Goal: Information Seeking & Learning: Learn about a topic

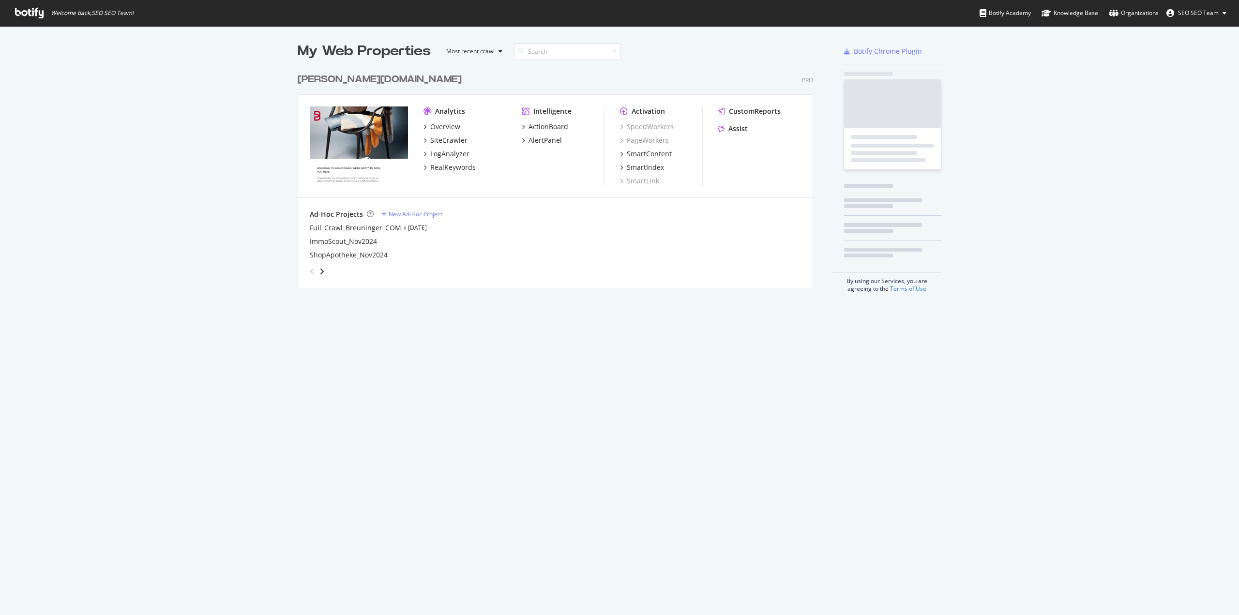
scroll to position [220, 516]
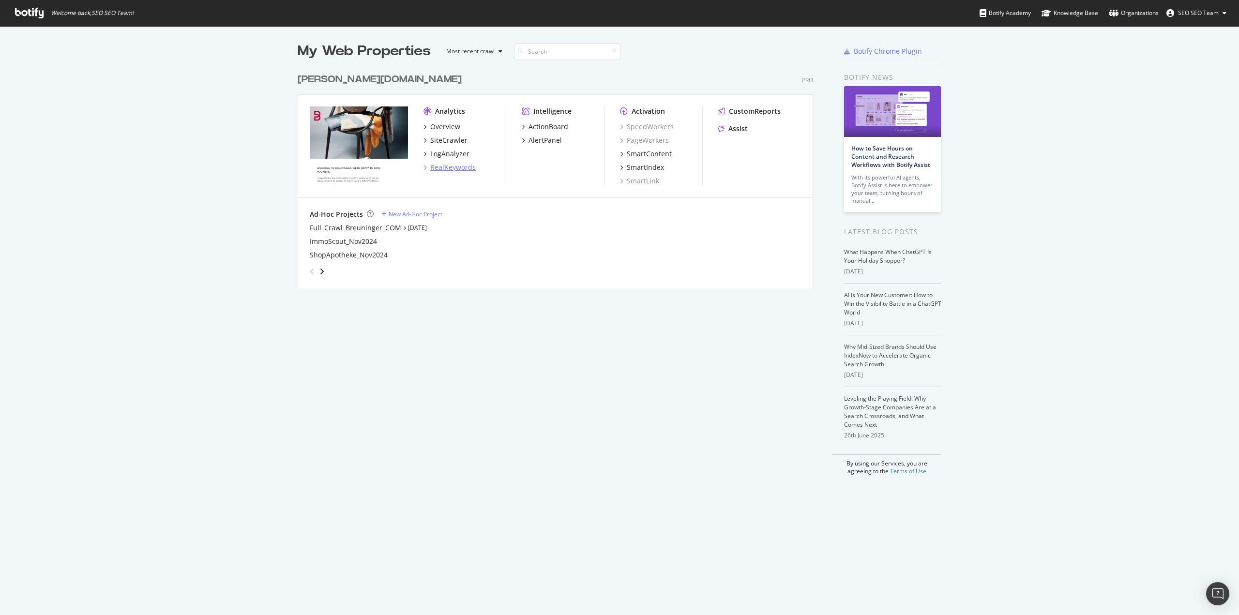
click at [449, 168] on div "RealKeywords" at bounding box center [453, 168] width 46 height 10
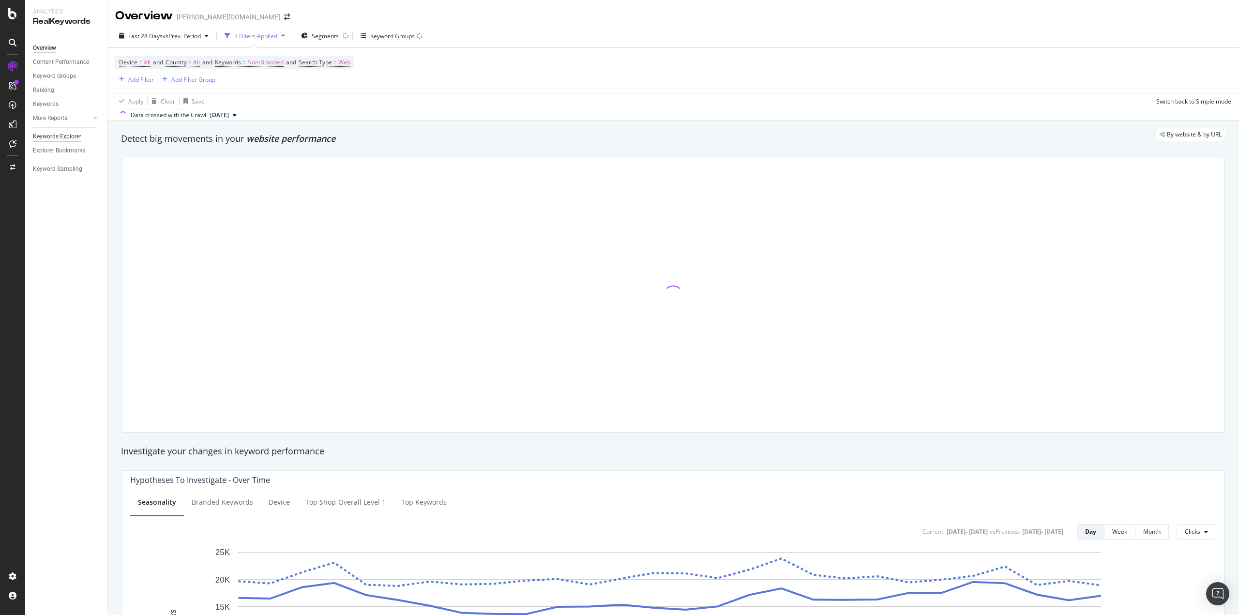
click at [57, 136] on div "Keywords Explorer" at bounding box center [57, 137] width 48 height 10
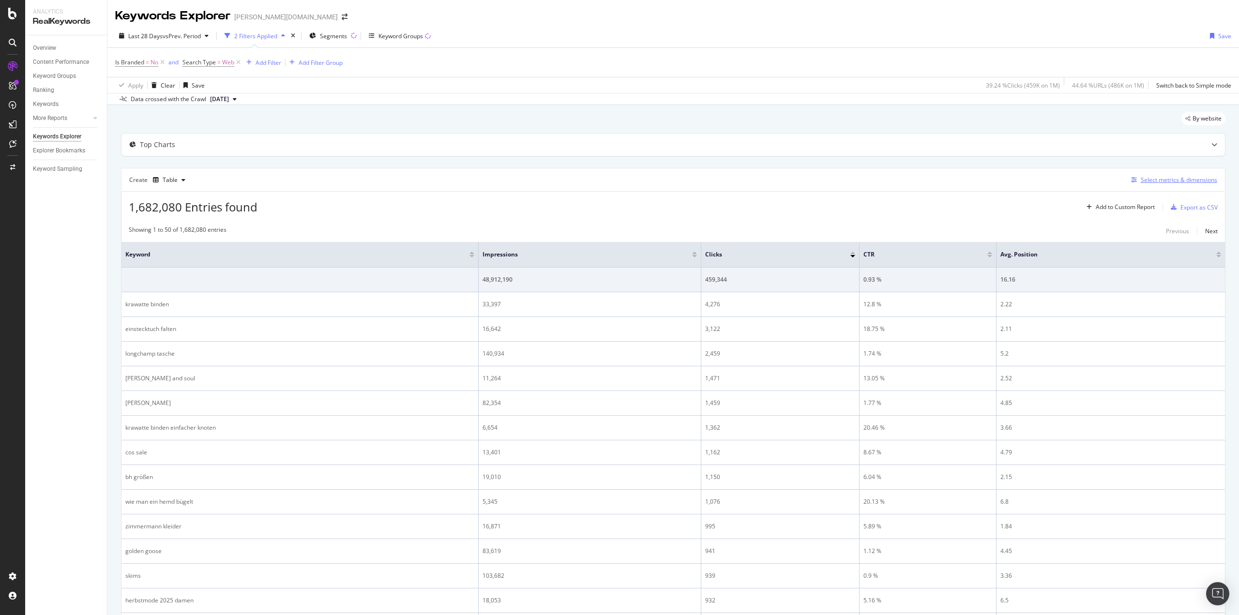
click at [1146, 182] on div "Select metrics & dimensions" at bounding box center [1179, 180] width 76 height 8
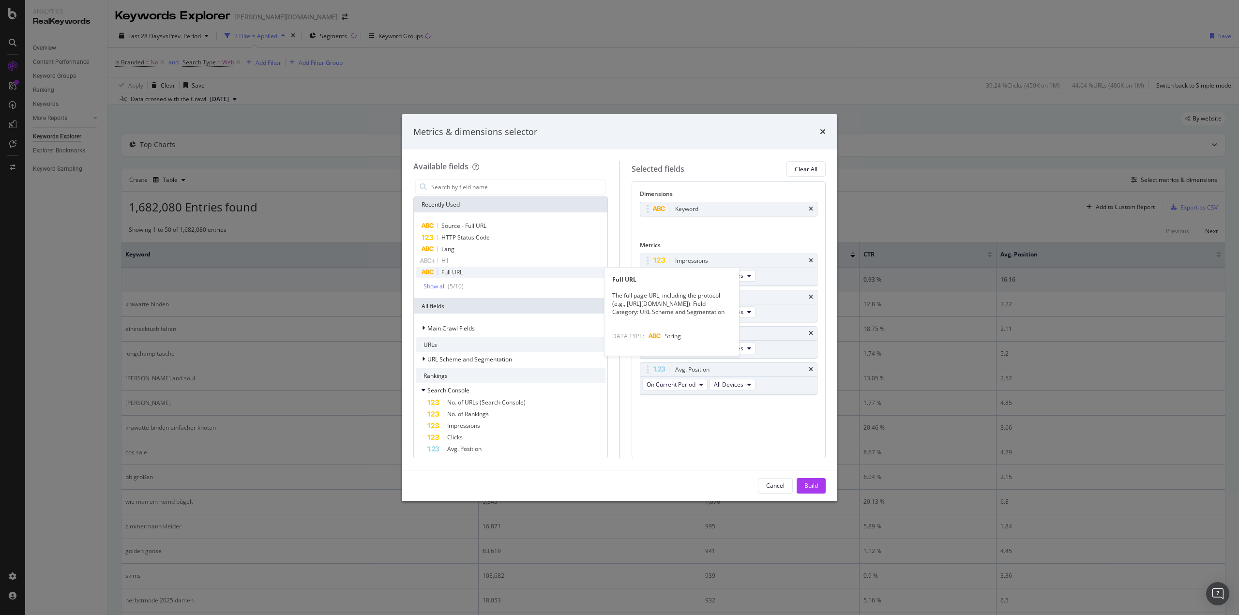
click at [467, 269] on div "Full URL" at bounding box center [511, 273] width 190 height 12
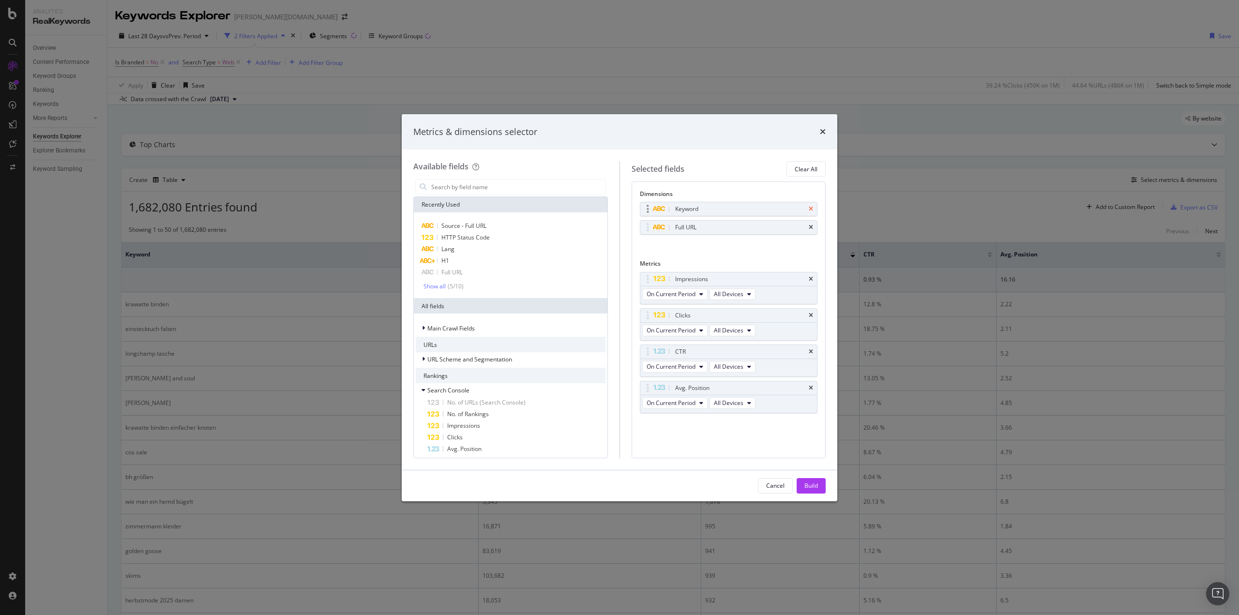
click at [810, 208] on icon "times" at bounding box center [811, 209] width 4 height 6
click at [459, 183] on input "modal" at bounding box center [517, 187] width 175 height 15
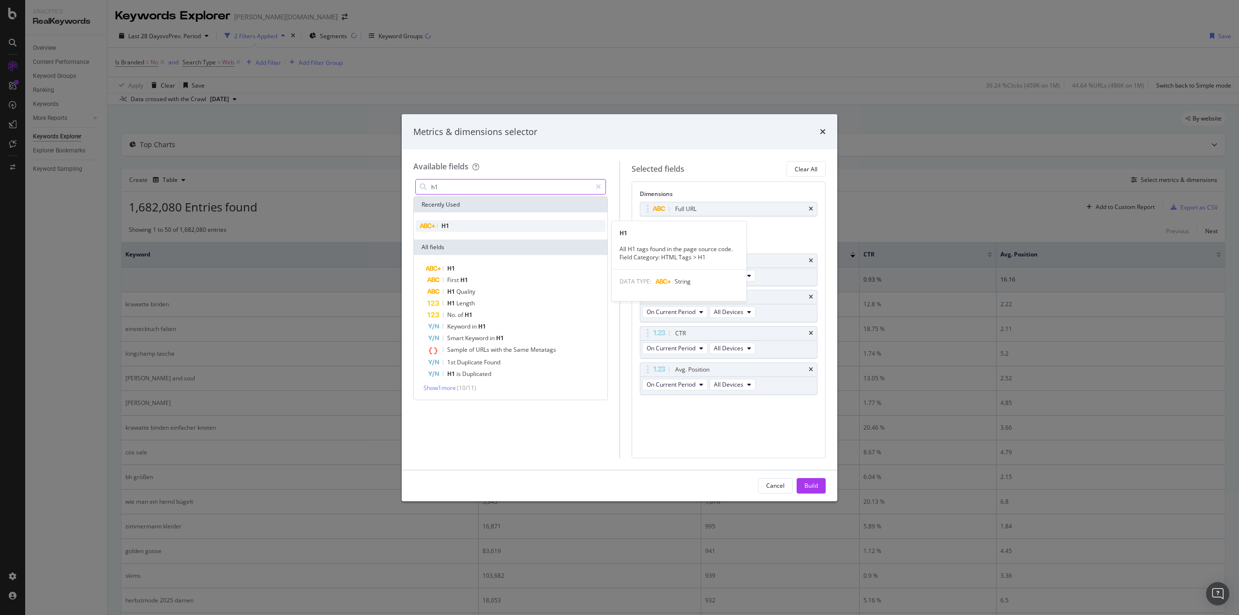
type input "h1"
click at [463, 223] on div "H1" at bounding box center [511, 226] width 190 height 12
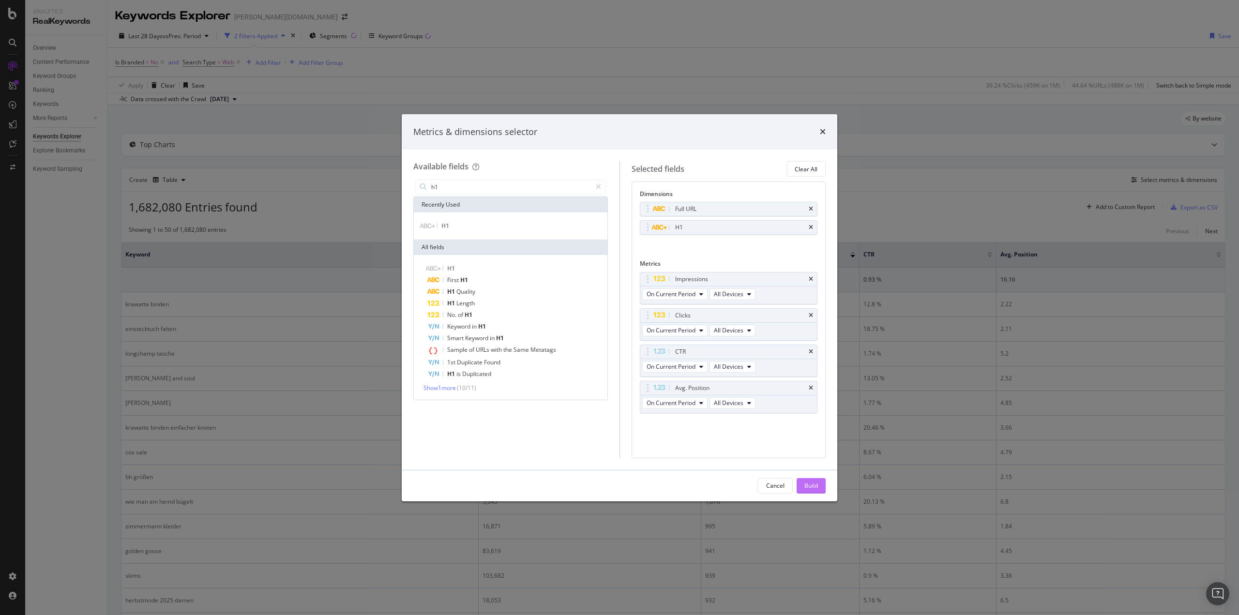
click at [811, 490] on div "Build" at bounding box center [812, 486] width 14 height 8
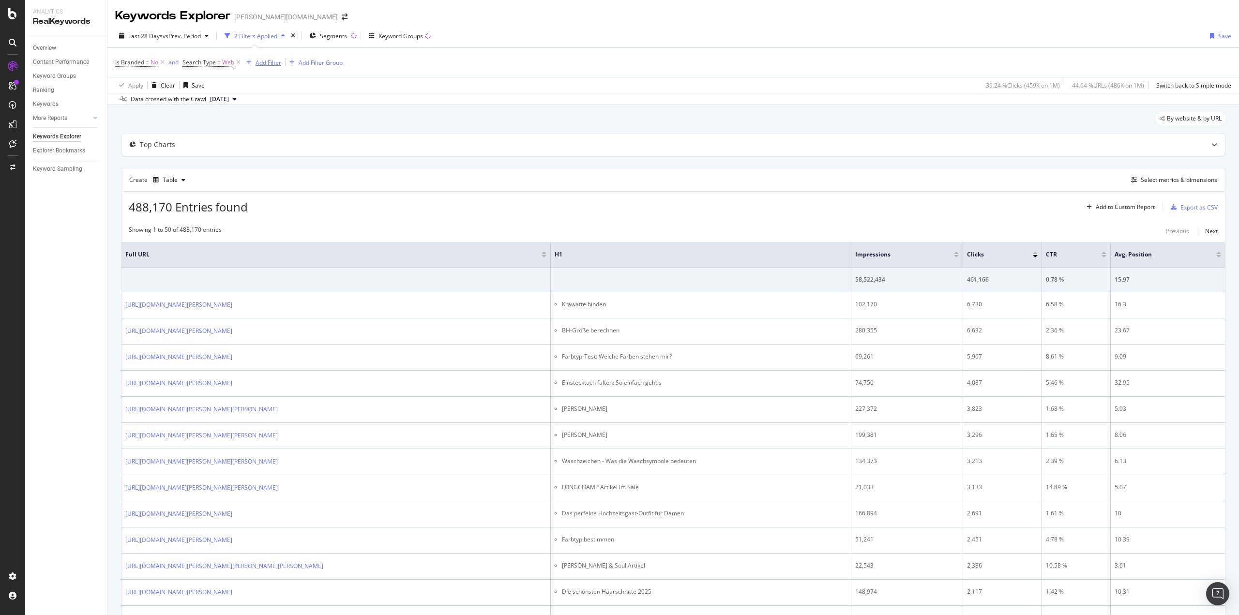
click at [267, 63] on div "Add Filter" at bounding box center [269, 63] width 26 height 8
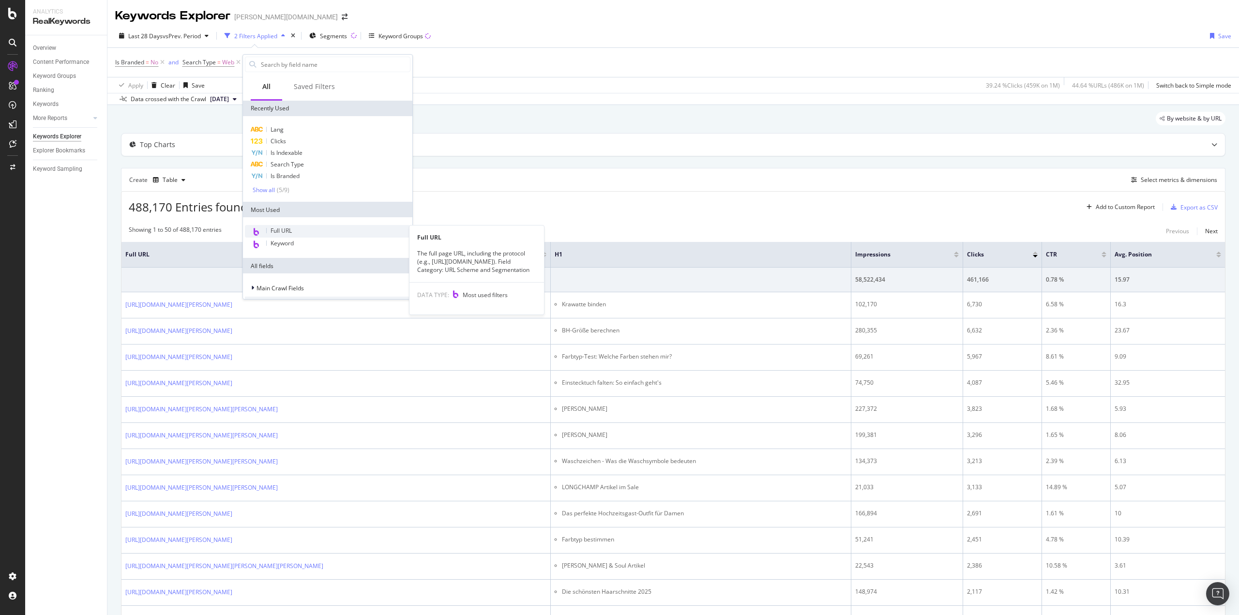
click at [295, 233] on div "Full URL" at bounding box center [328, 231] width 166 height 13
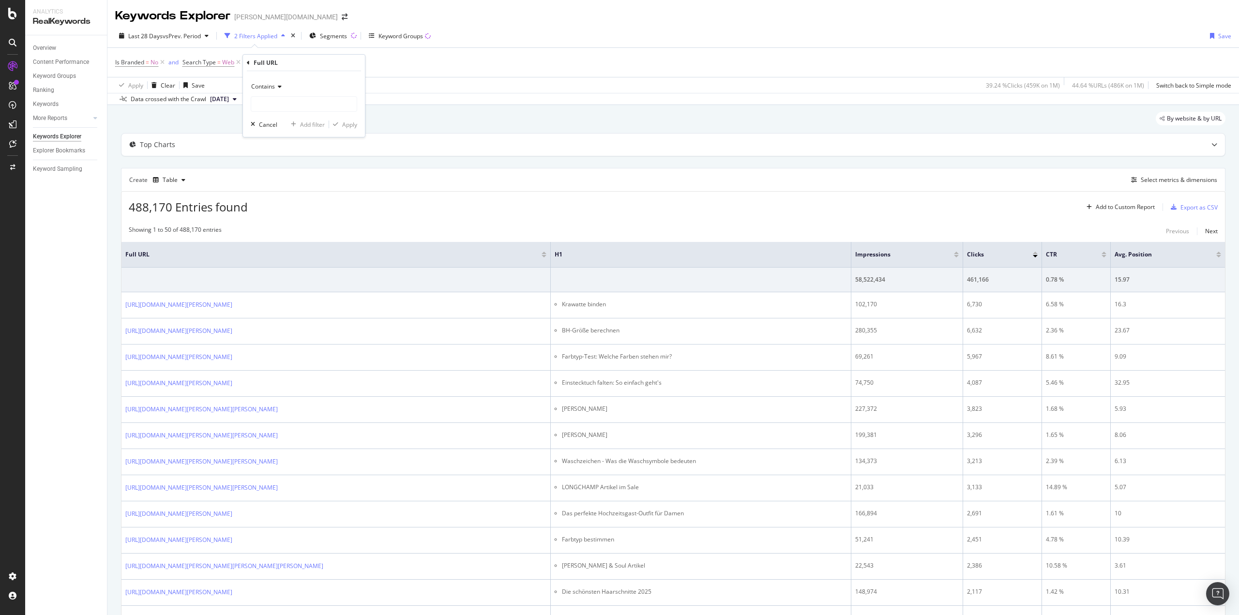
click at [273, 79] on div "Contains" at bounding box center [304, 86] width 107 height 15
click at [290, 210] on span "Matches regex" at bounding box center [276, 207] width 40 height 8
click at [271, 105] on input "text" at bounding box center [304, 103] width 106 height 15
paste input "https://[DOMAIN_NAME][PERSON_NAME]/de/[PERSON_NAME]/[^/]+/$"
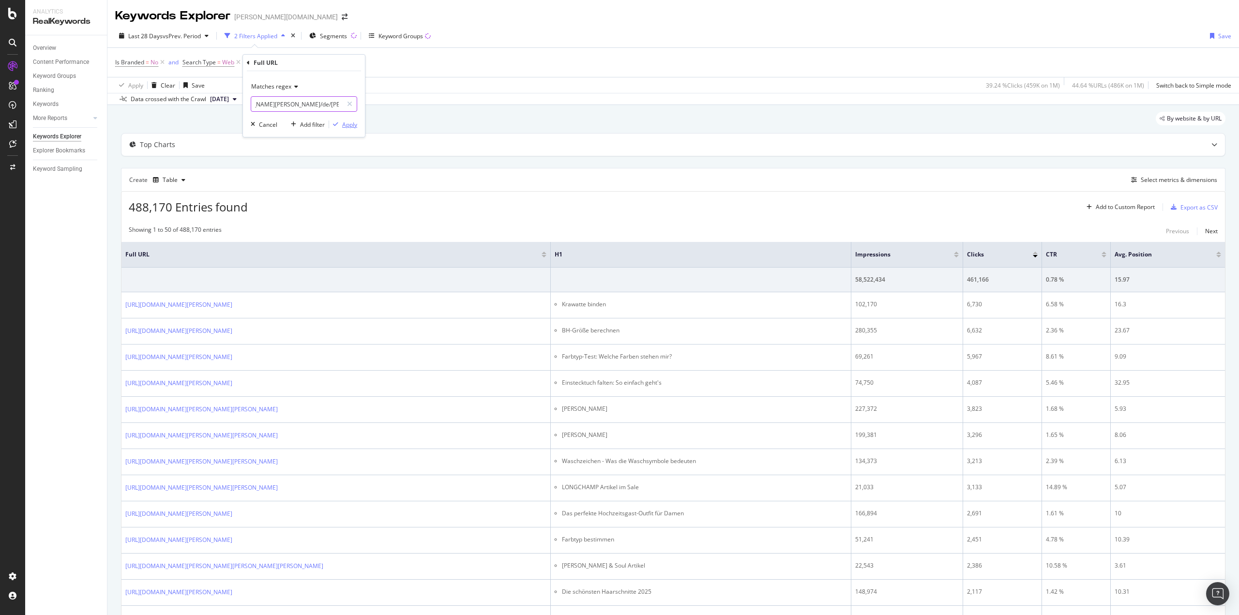
type input "https://[DOMAIN_NAME][PERSON_NAME]/de/[PERSON_NAME]/[^/]+/$"
click at [352, 128] on div "Apply" at bounding box center [349, 125] width 15 height 8
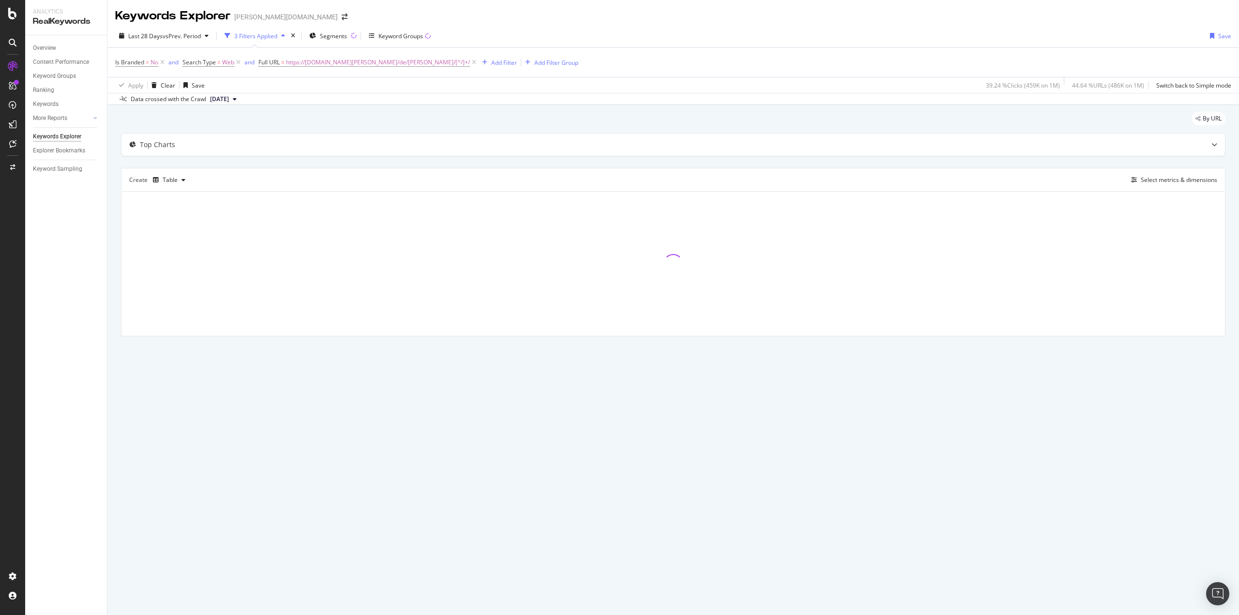
click at [121, 172] on div "By URL Top Charts Create Table Select metrics & dimensions" at bounding box center [673, 237] width 1132 height 265
click at [114, 162] on div "By URL Top Charts Create Table Select metrics & dimensions" at bounding box center [673, 237] width 1132 height 265
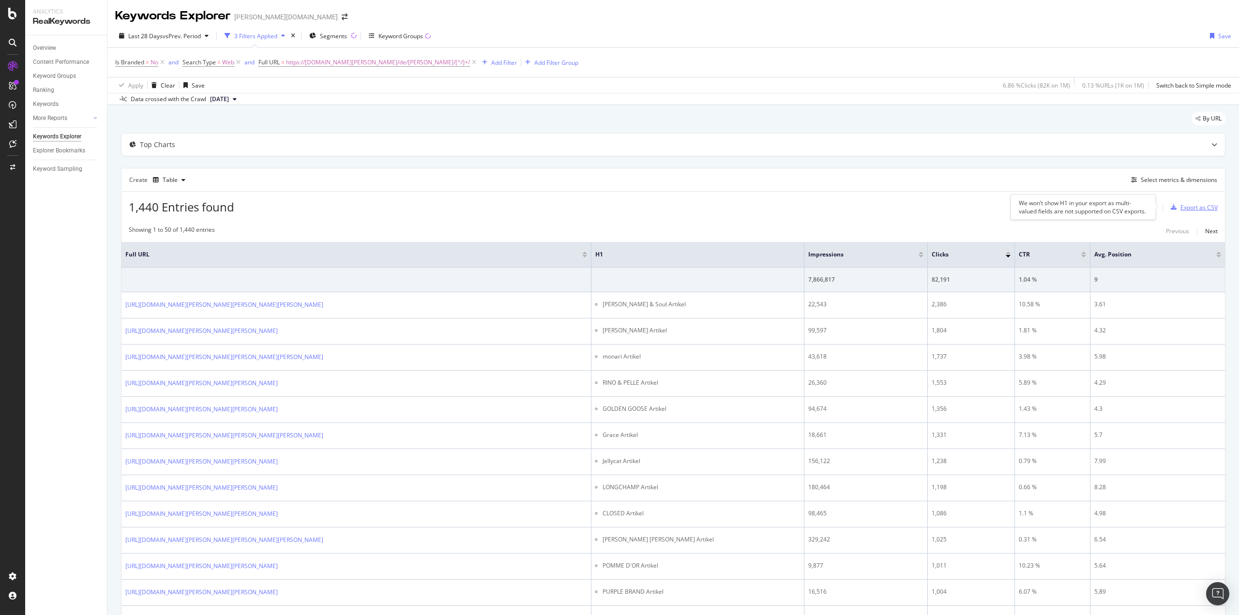
click at [1177, 201] on div "Export as CSV" at bounding box center [1192, 207] width 51 height 15
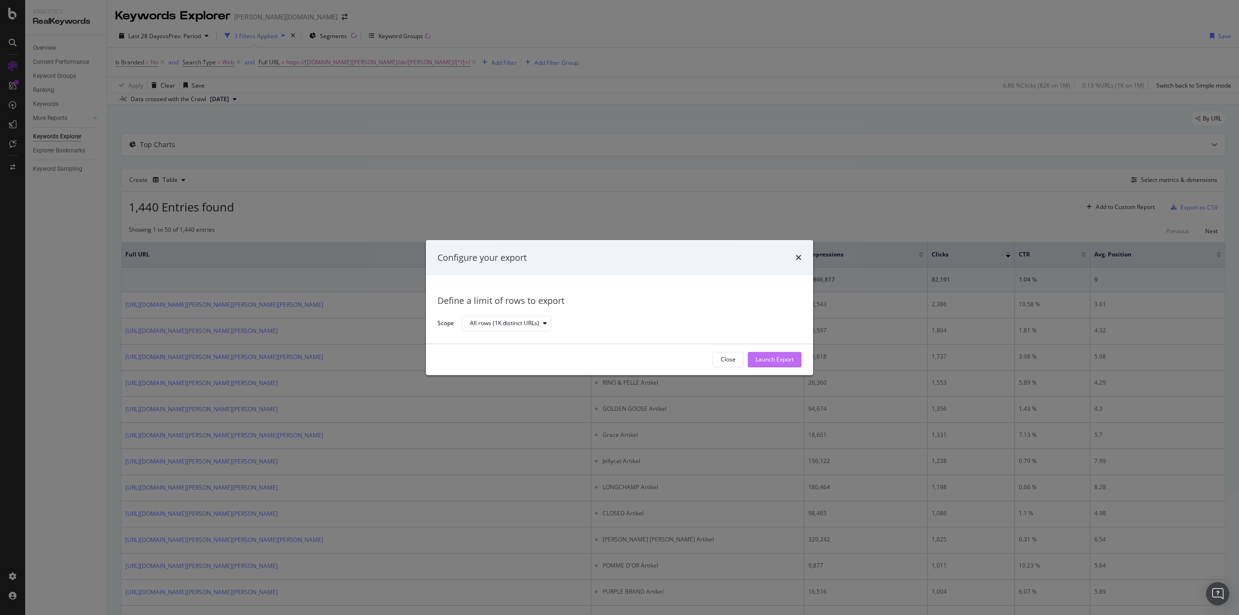
click at [764, 359] on div "Launch Export" at bounding box center [775, 360] width 38 height 8
